Goal: Use online tool/utility: Utilize a website feature to perform a specific function

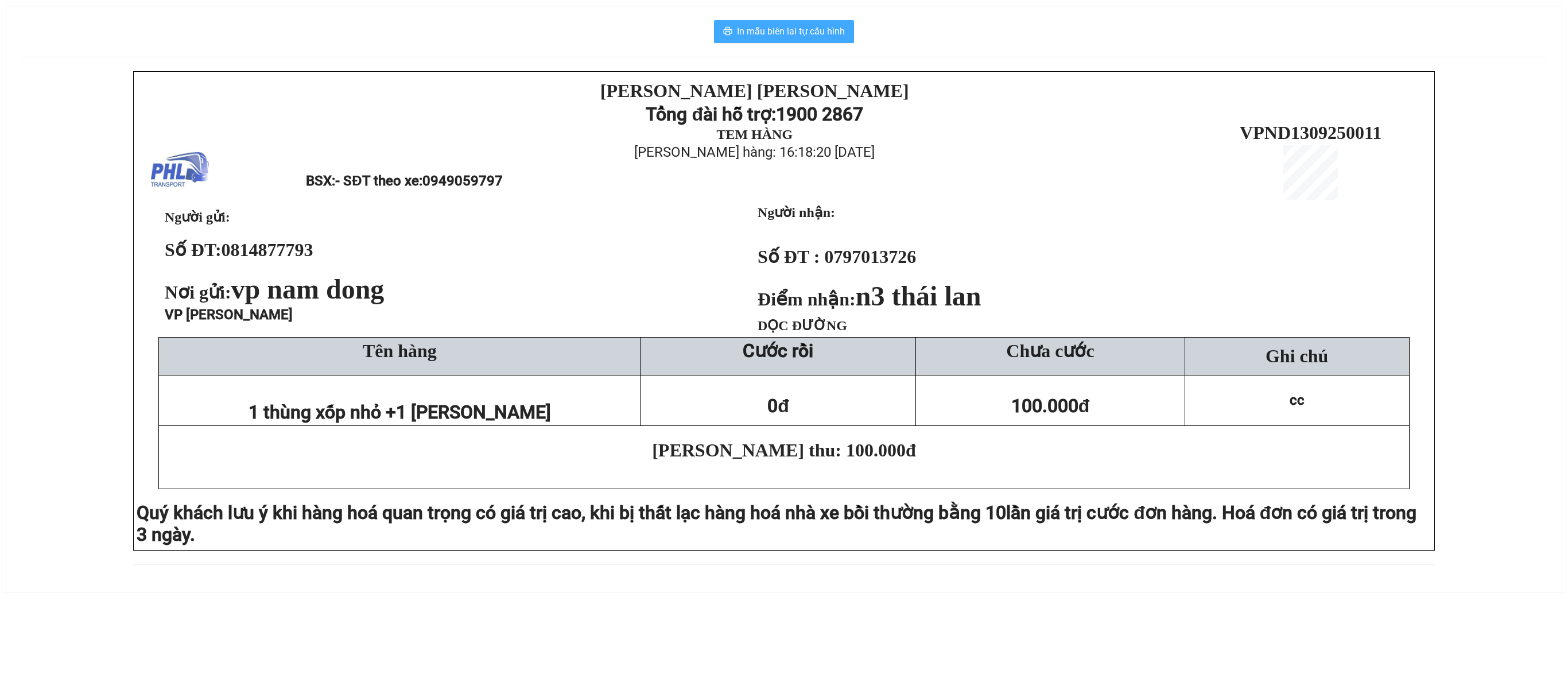
drag, startPoint x: 783, startPoint y: 27, endPoint x: 844, endPoint y: 71, distance: 75.2
click at [783, 26] on span "In mẫu biên lai tự cấu hình" at bounding box center [791, 31] width 108 height 14
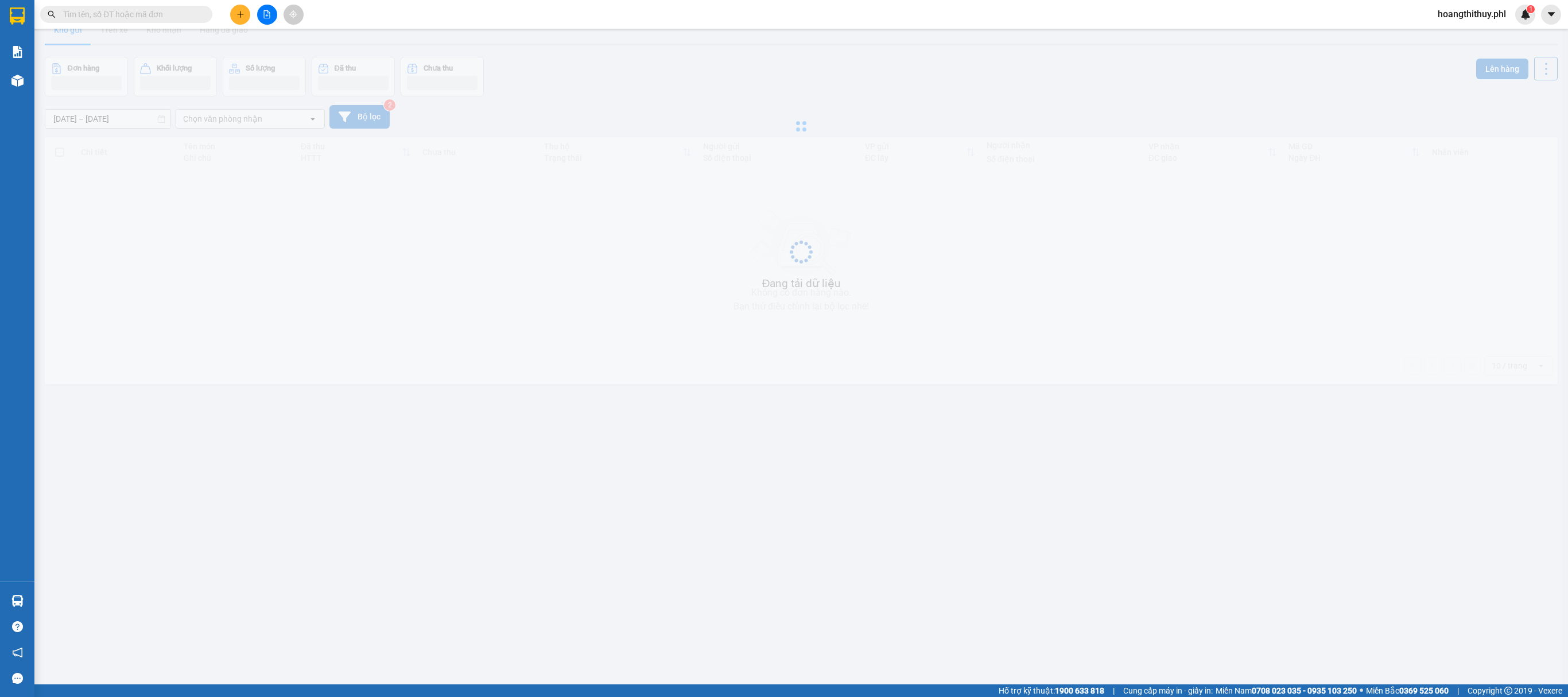
scroll to position [53, 0]
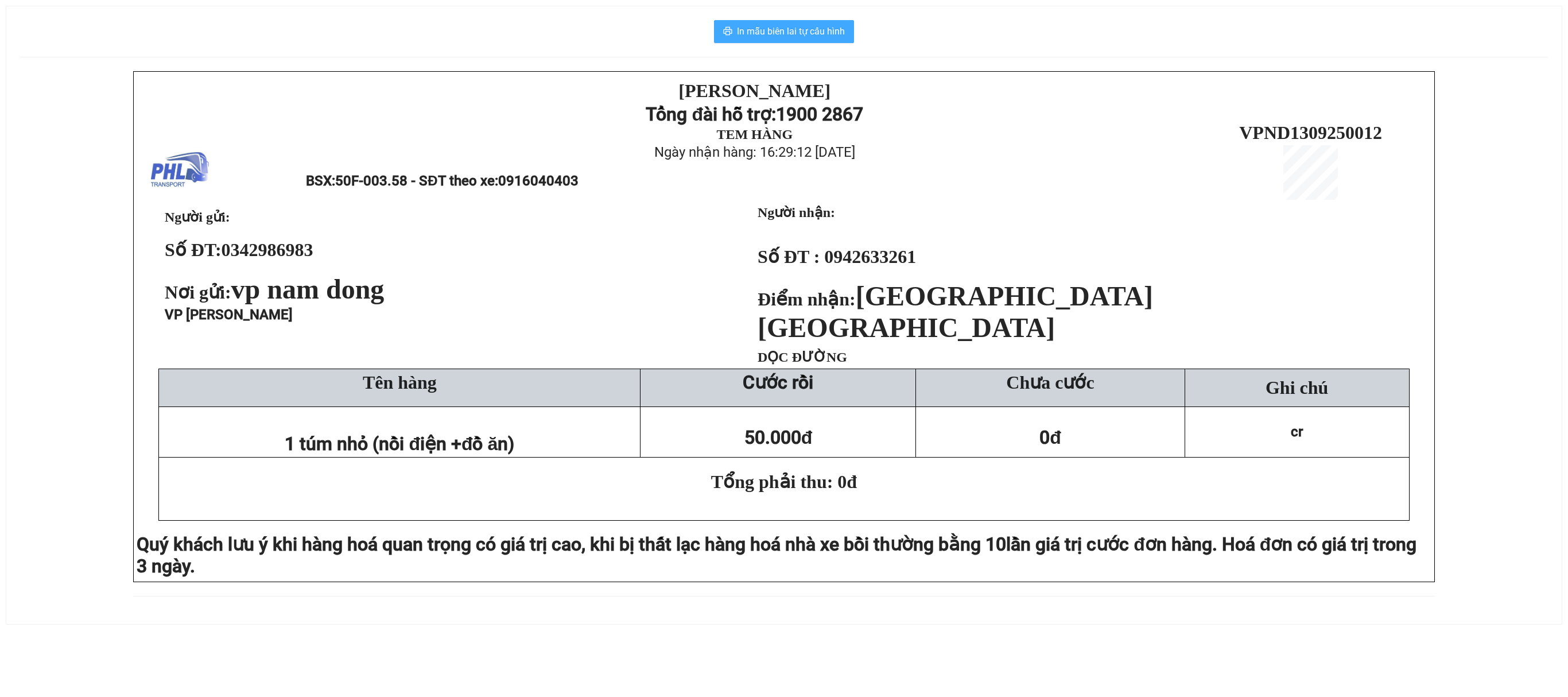
click at [802, 21] on button "In mẫu biên lai tự cấu hình" at bounding box center [784, 31] width 140 height 23
